Goal: Find contact information: Find contact information

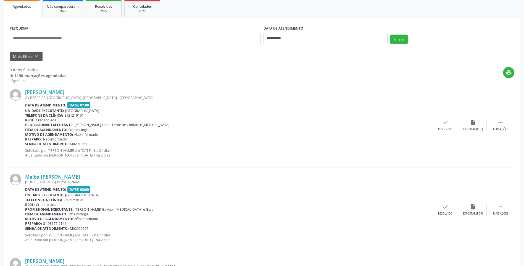
scroll to position [83, 0]
drag, startPoint x: 93, startPoint y: 93, endPoint x: 25, endPoint y: 94, distance: 68.2
click at [25, 94] on div "[PERSON_NAME] AV [GEOGRAPHIC_DATA], [GEOGRAPHIC_DATA], [GEOGRAPHIC_DATA] - [GEO…" at bounding box center [262, 125] width 505 height 84
copy div "[PERSON_NAME]"
click at [64, 94] on link "[PERSON_NAME]" at bounding box center [44, 92] width 39 height 6
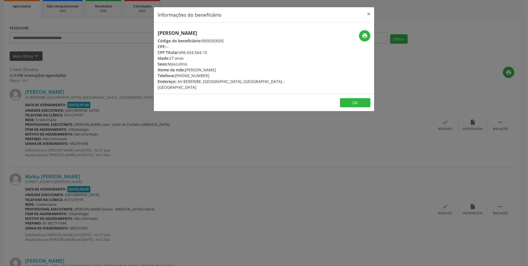
drag, startPoint x: 207, startPoint y: 77, endPoint x: 176, endPoint y: 77, distance: 30.9
click at [176, 77] on div "Telefone: [PHONE_NUMBER]" at bounding box center [227, 76] width 139 height 6
copy div "[PHONE_NUMBER]"
drag, startPoint x: 229, startPoint y: 32, endPoint x: 154, endPoint y: 28, distance: 75.5
click at [154, 28] on div "Informações do beneficiário × [PERSON_NAME] Código do beneficiário: 9000333505 …" at bounding box center [264, 59] width 221 height 105
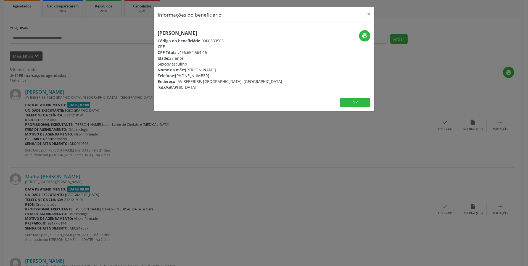
copy h5 "[PERSON_NAME]"
click at [370, 14] on button "×" at bounding box center [368, 14] width 11 height 14
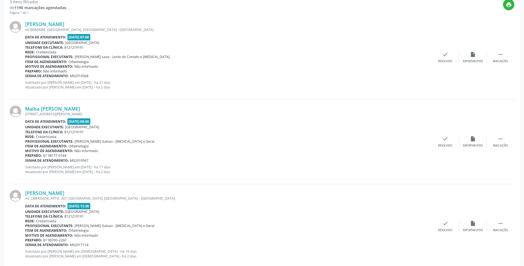
scroll to position [162, 0]
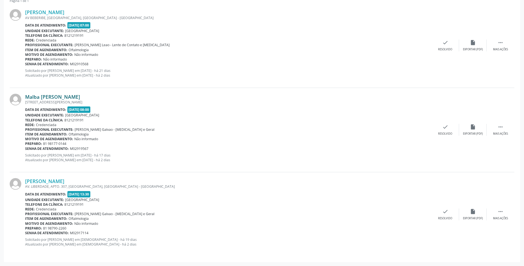
click at [80, 97] on link "Malba [PERSON_NAME]" at bounding box center [52, 97] width 55 height 6
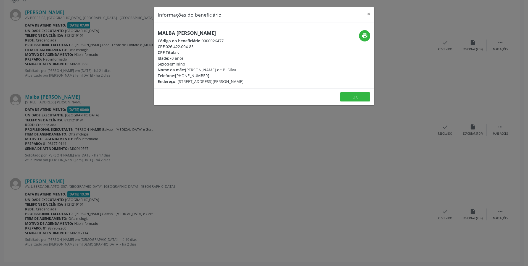
drag, startPoint x: 205, startPoint y: 75, endPoint x: 176, endPoint y: 77, distance: 28.2
click at [176, 77] on div "Telefone: [PHONE_NUMBER]" at bounding box center [201, 76] width 86 height 6
copy div "[PHONE_NUMBER]"
drag, startPoint x: 157, startPoint y: 34, endPoint x: 239, endPoint y: 36, distance: 81.5
click at [239, 36] on div "Malba [PERSON_NAME] Código do beneficiário: 9000026477 CPF: 026.422.004-85 CPF …" at bounding box center [227, 57] width 147 height 54
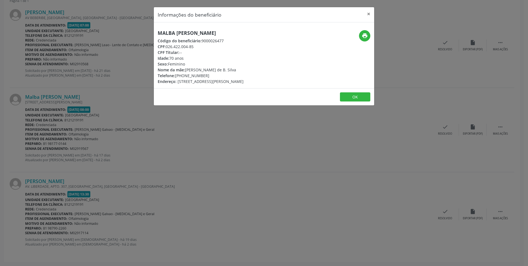
copy h5 "Malba [PERSON_NAME]"
click at [370, 14] on button "×" at bounding box center [368, 14] width 11 height 14
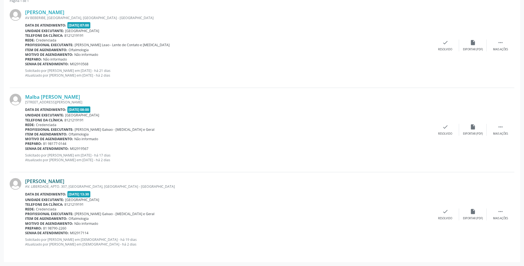
drag, startPoint x: 84, startPoint y: 180, endPoint x: 26, endPoint y: 180, distance: 57.7
click at [26, 180] on div "[PERSON_NAME]" at bounding box center [228, 181] width 406 height 6
copy link "[PERSON_NAME]"
click at [68, 185] on div "AV. LIBERDADE, APTO. 307, [GEOGRAPHIC_DATA], [GEOGRAPHIC_DATA] - [GEOGRAPHIC_DA…" at bounding box center [228, 186] width 406 height 5
click at [64, 181] on link "[PERSON_NAME]" at bounding box center [44, 181] width 39 height 6
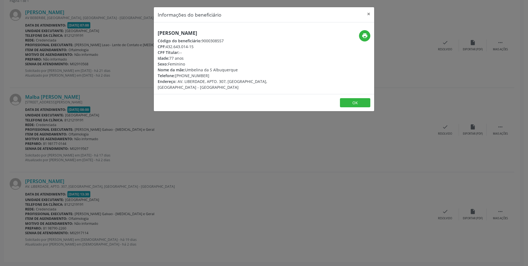
drag, startPoint x: 209, startPoint y: 77, endPoint x: 176, endPoint y: 76, distance: 32.1
click at [176, 76] on div "Telefone: [PHONE_NUMBER]" at bounding box center [227, 76] width 139 height 6
copy div "[PHONE_NUMBER]"
click at [370, 14] on button "×" at bounding box center [368, 14] width 11 height 14
